Goal: Task Accomplishment & Management: Use online tool/utility

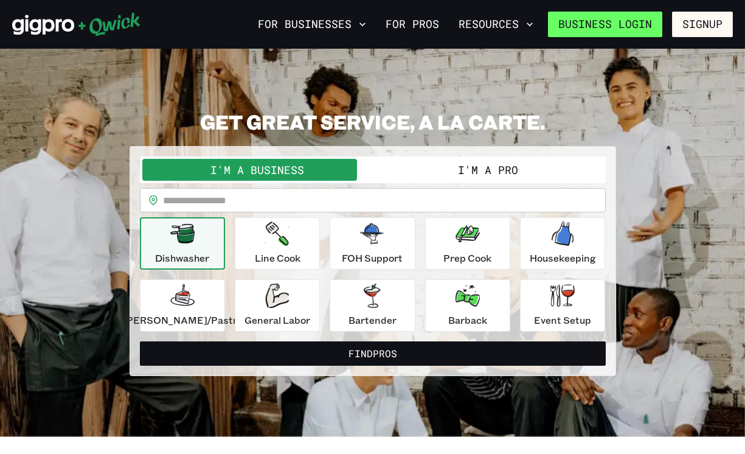
click at [618, 23] on link "Business Login" at bounding box center [605, 25] width 114 height 26
click at [486, 170] on button "I'm a Pro" at bounding box center [488, 170] width 230 height 22
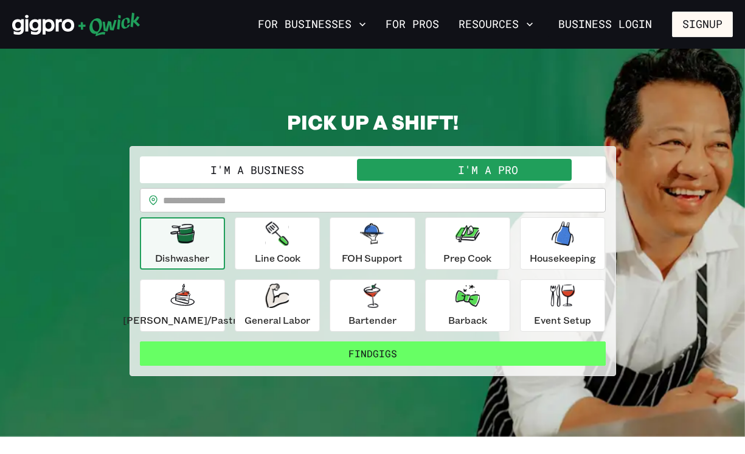
click at [398, 354] on button "Find Gigs" at bounding box center [373, 353] width 466 height 24
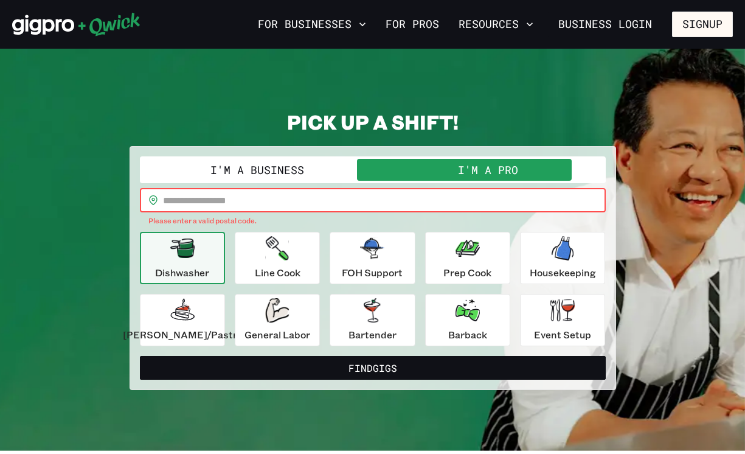
click at [254, 201] on input "text" at bounding box center [384, 200] width 443 height 24
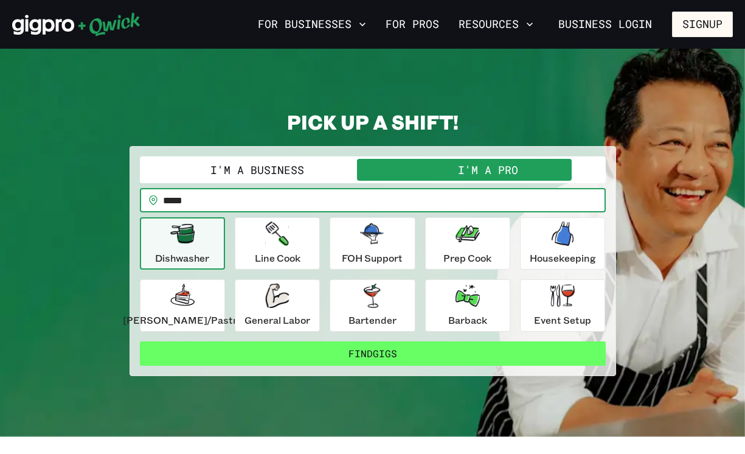
type input "*****"
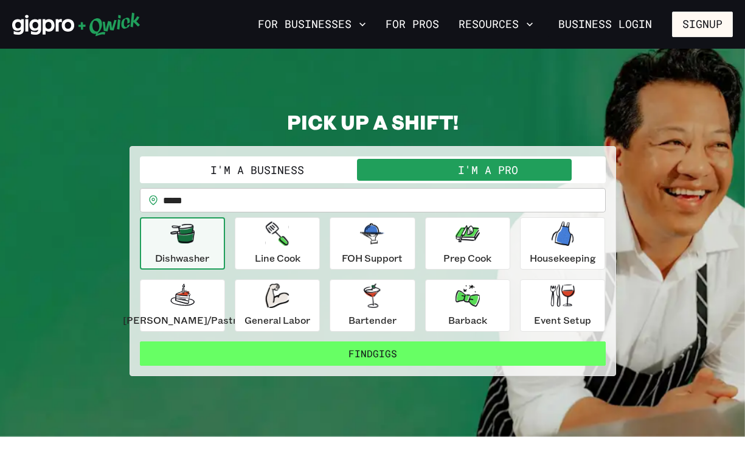
click at [279, 358] on button "Find Gigs" at bounding box center [373, 353] width 466 height 24
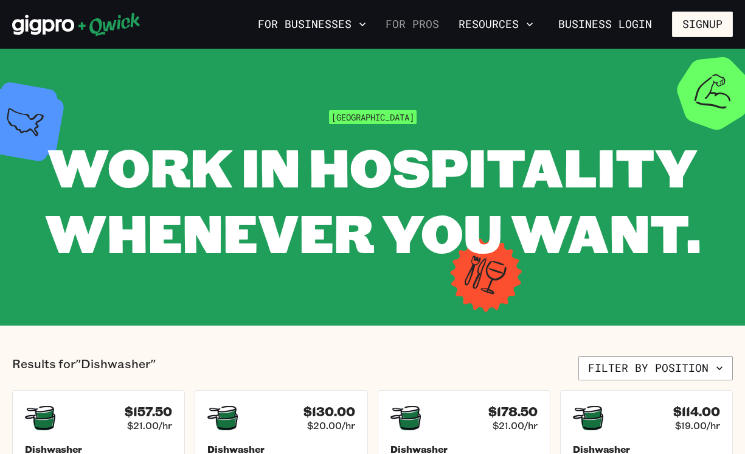
click at [418, 23] on link "For Pros" at bounding box center [412, 24] width 63 height 21
